Goal: Task Accomplishment & Management: Complete application form

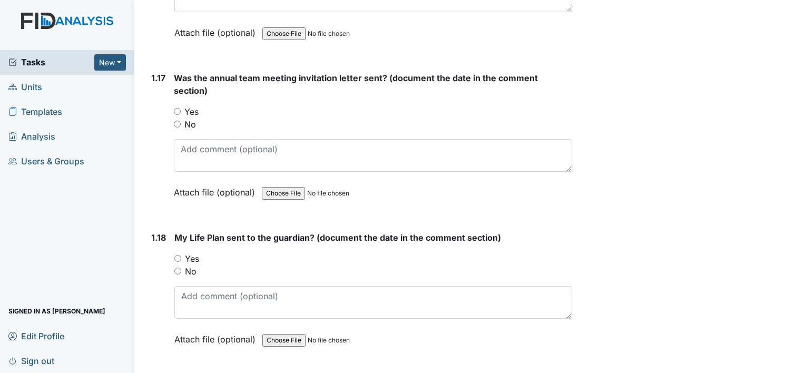
scroll to position [2556, 0]
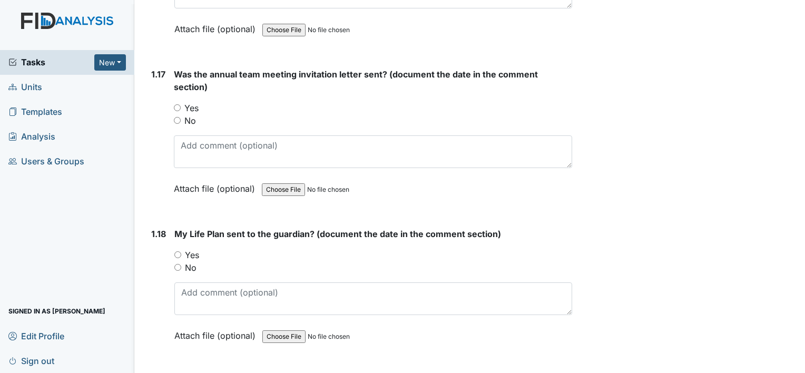
click at [175, 104] on input "Yes" at bounding box center [177, 107] width 7 height 7
radio input "true"
click at [180, 251] on input "Yes" at bounding box center [177, 254] width 7 height 7
radio input "true"
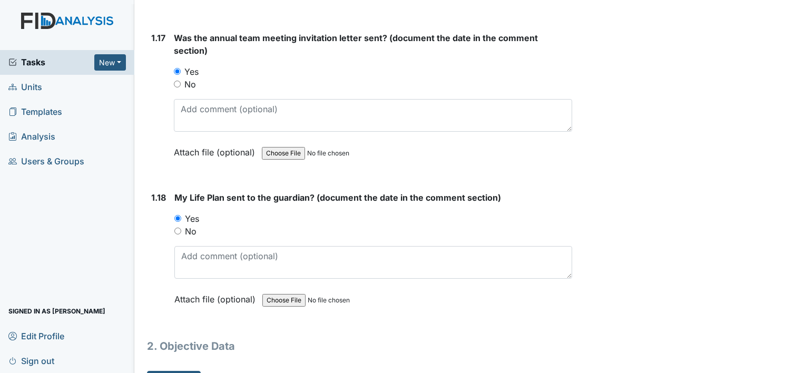
scroll to position [2609, 0]
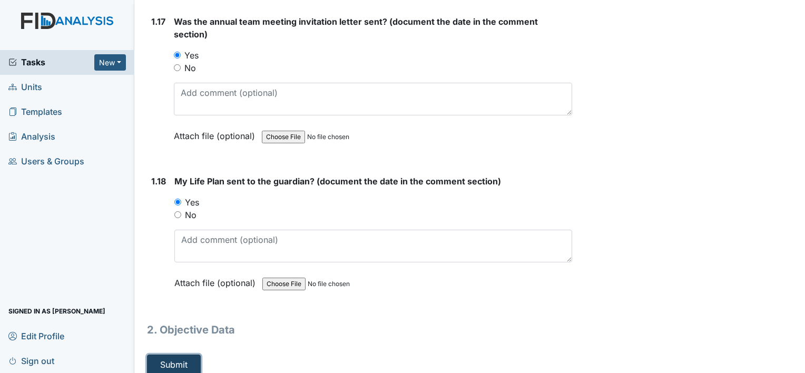
click at [175, 355] on button "Submit" at bounding box center [174, 365] width 54 height 20
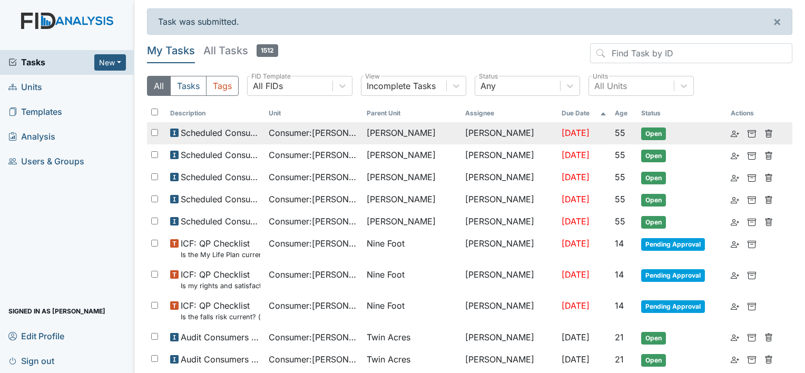
click at [325, 135] on span "Consumer : [PERSON_NAME]" at bounding box center [314, 132] width 90 height 13
